Goal: Ask a question

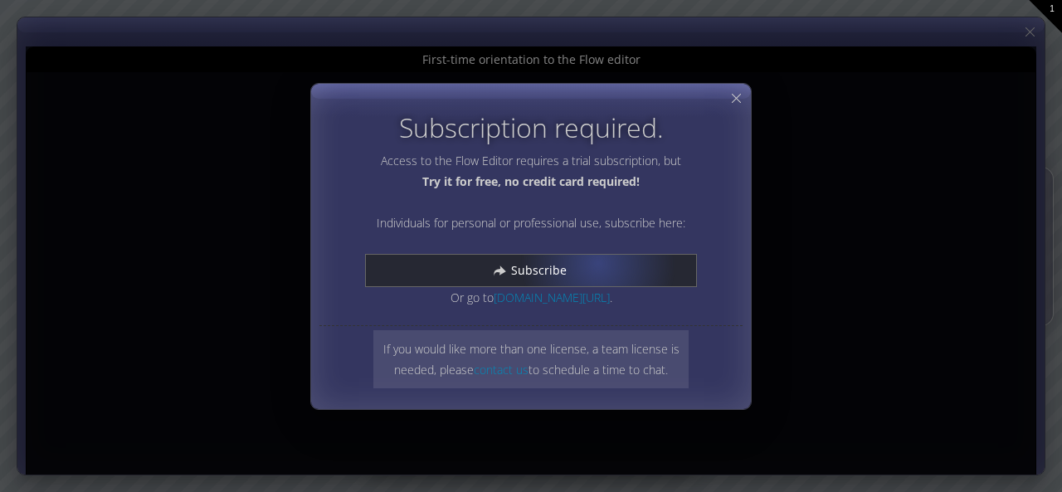
click at [597, 262] on div "Subscribe" at bounding box center [531, 271] width 330 height 32
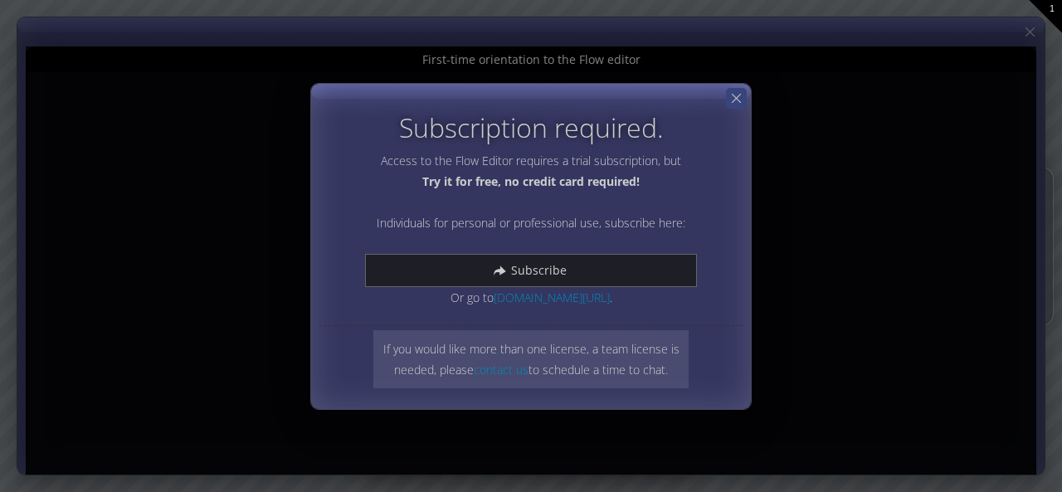
click at [736, 101] on icon at bounding box center [736, 98] width 16 height 16
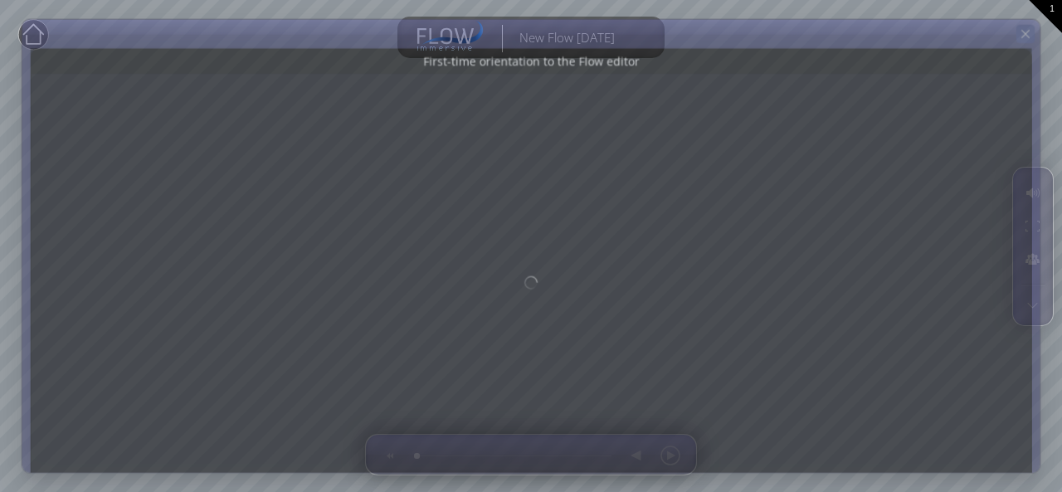
click at [1023, 33] on icon at bounding box center [1025, 34] width 14 height 14
type input "Magic help"
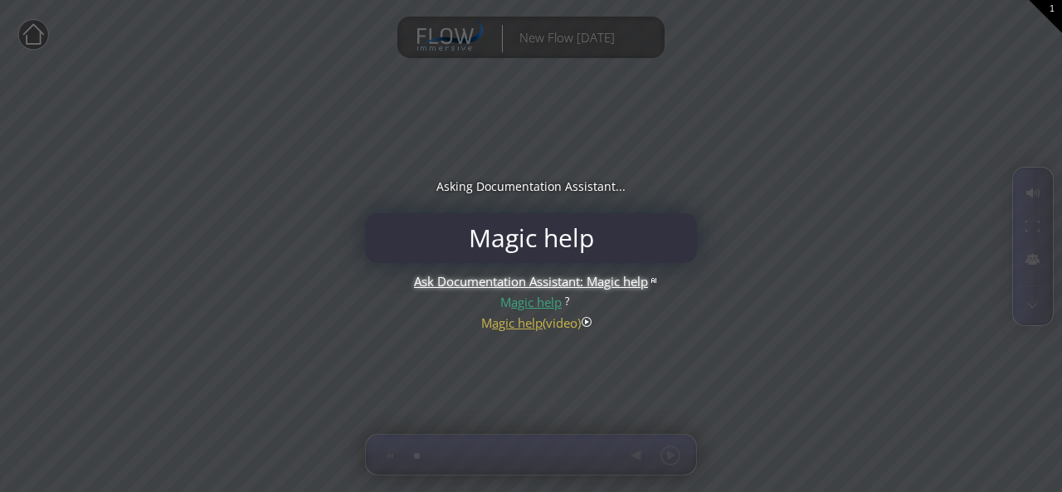
click at [534, 238] on input "Magic help" at bounding box center [531, 238] width 324 height 50
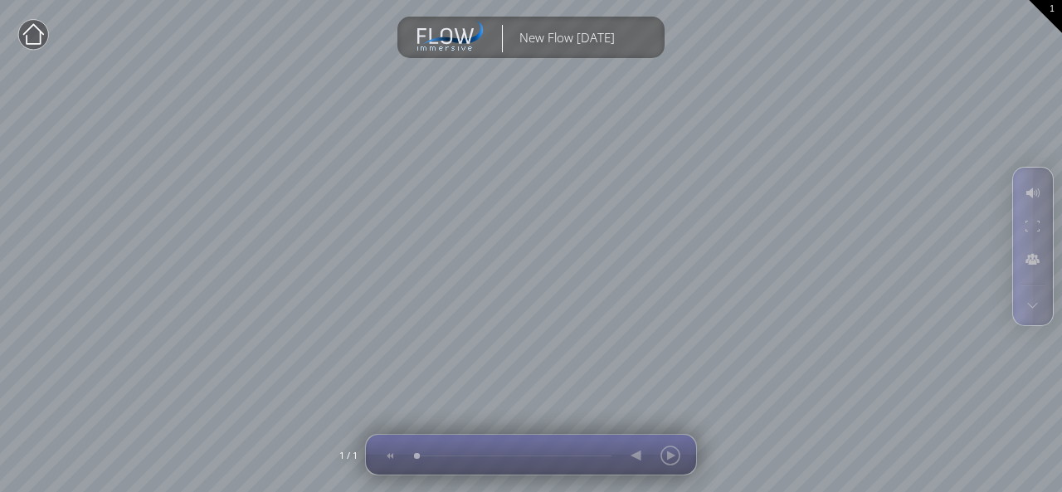
click at [677, 455] on div at bounding box center [654, 455] width 68 height 40
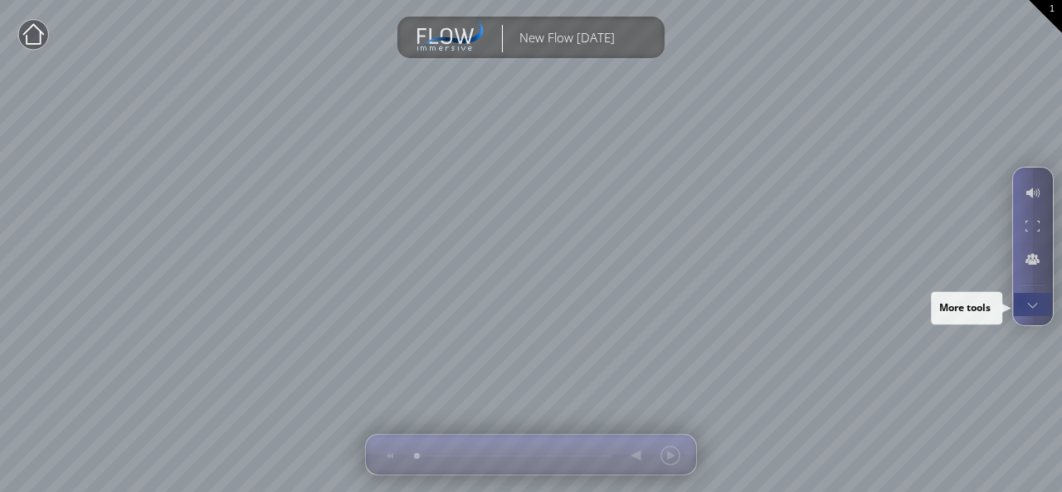
click at [1020, 301] on div at bounding box center [1032, 304] width 31 height 23
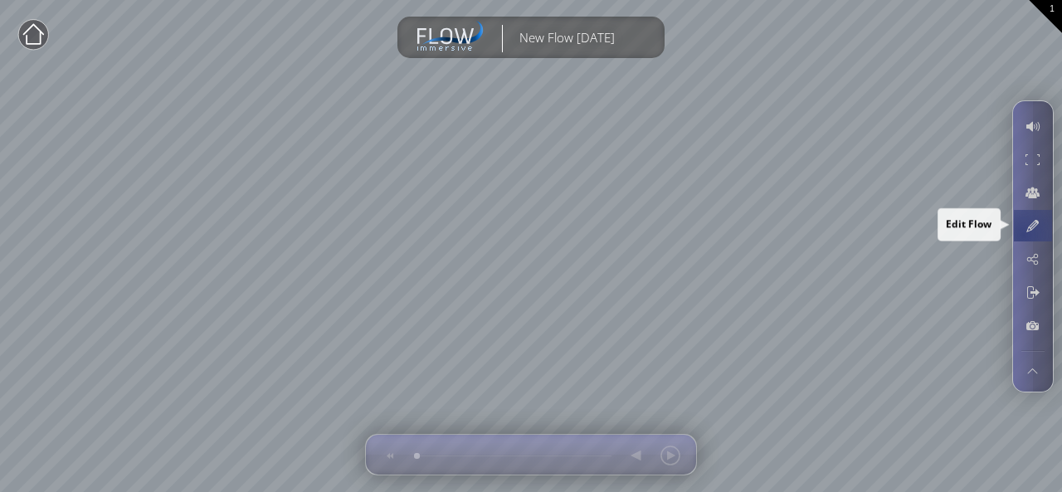
click at [1023, 234] on div at bounding box center [1032, 226] width 31 height 32
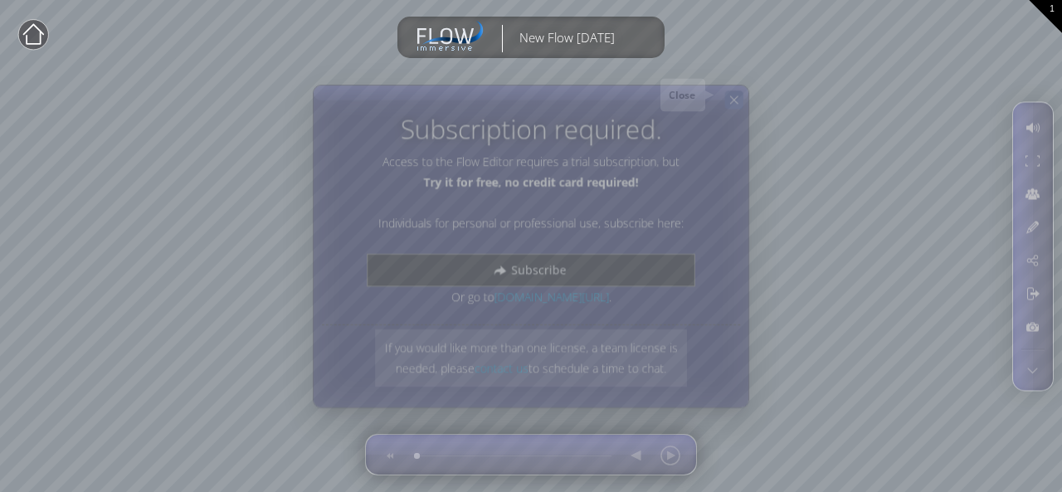
click at [733, 100] on icon at bounding box center [734, 100] width 14 height 14
